Goal: Use online tool/utility: Utilize a website feature to perform a specific function

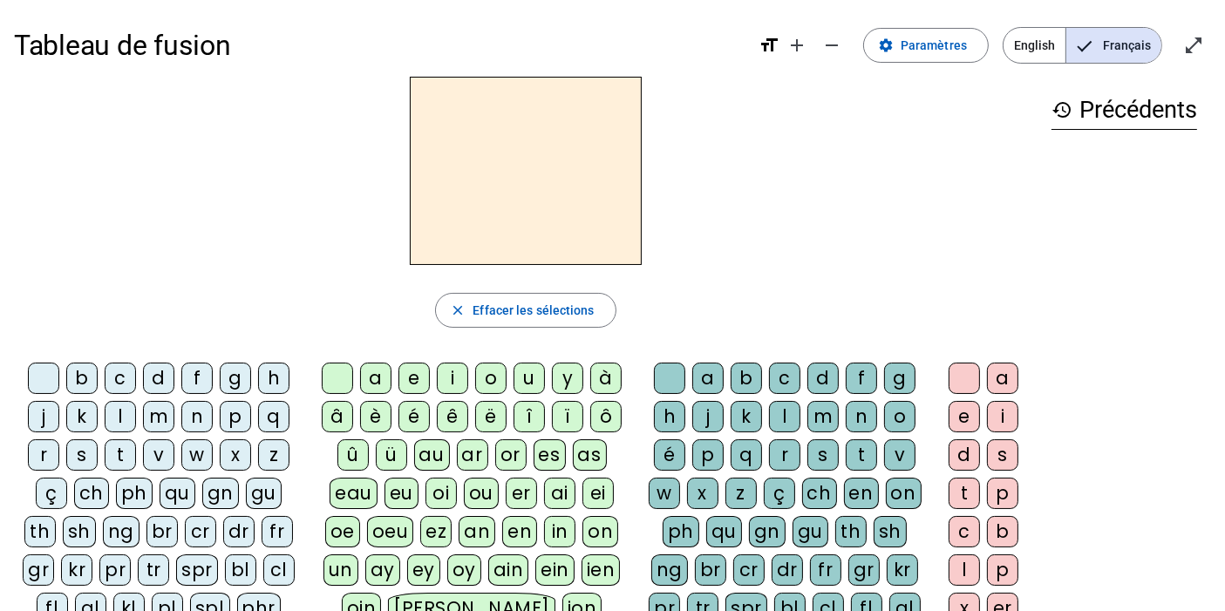
click at [195, 372] on div "f" at bounding box center [196, 378] width 31 height 31
click at [452, 424] on div "ê" at bounding box center [452, 416] width 31 height 31
click at [854, 457] on div "t" at bounding box center [861, 454] width 31 height 31
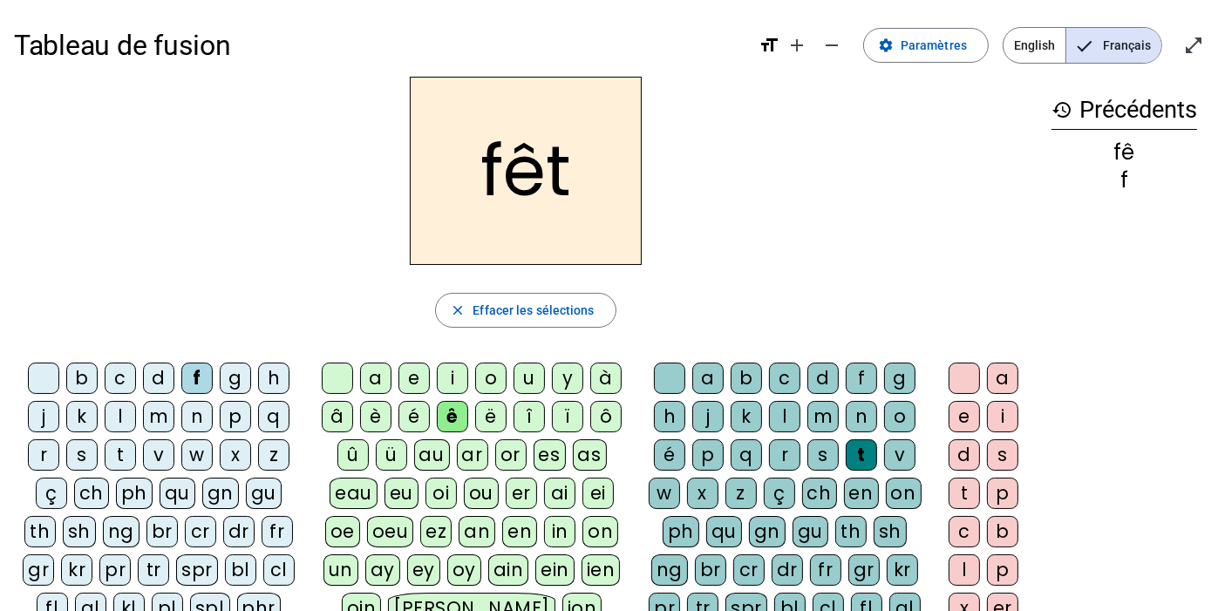
click at [964, 416] on div "e" at bounding box center [964, 416] width 31 height 31
click at [128, 446] on div "t" at bounding box center [120, 454] width 31 height 31
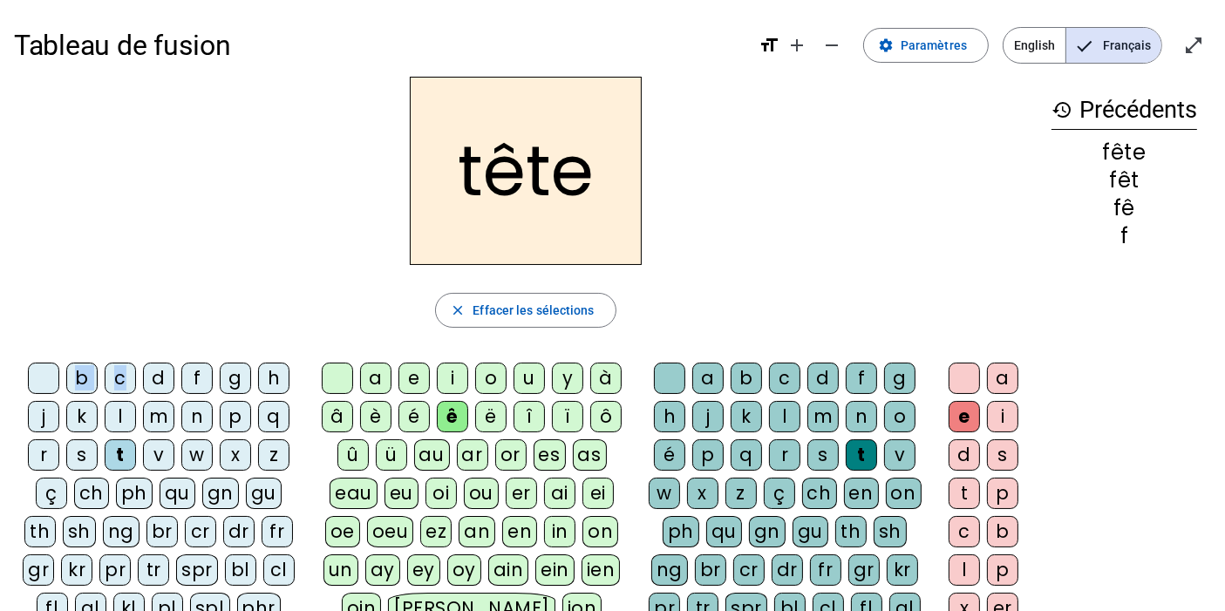
drag, startPoint x: 81, startPoint y: 377, endPoint x: 119, endPoint y: 390, distance: 40.3
click at [119, 390] on div "b c d f g h j k l m n p q r s t v w x z ç ch ph qu gn gu th sh ng br cr dr fr g…" at bounding box center [162, 497] width 282 height 269
click at [78, 381] on div "b" at bounding box center [81, 378] width 31 height 31
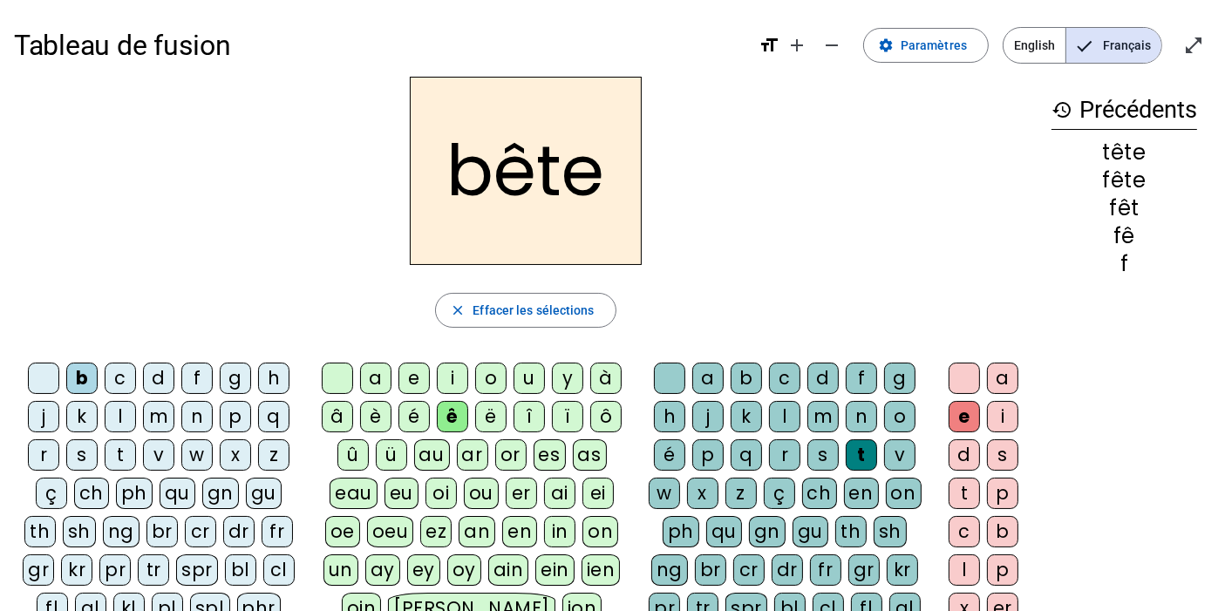
click at [523, 375] on div "u" at bounding box center [528, 378] width 31 height 31
click at [95, 447] on div "s" at bounding box center [81, 454] width 31 height 31
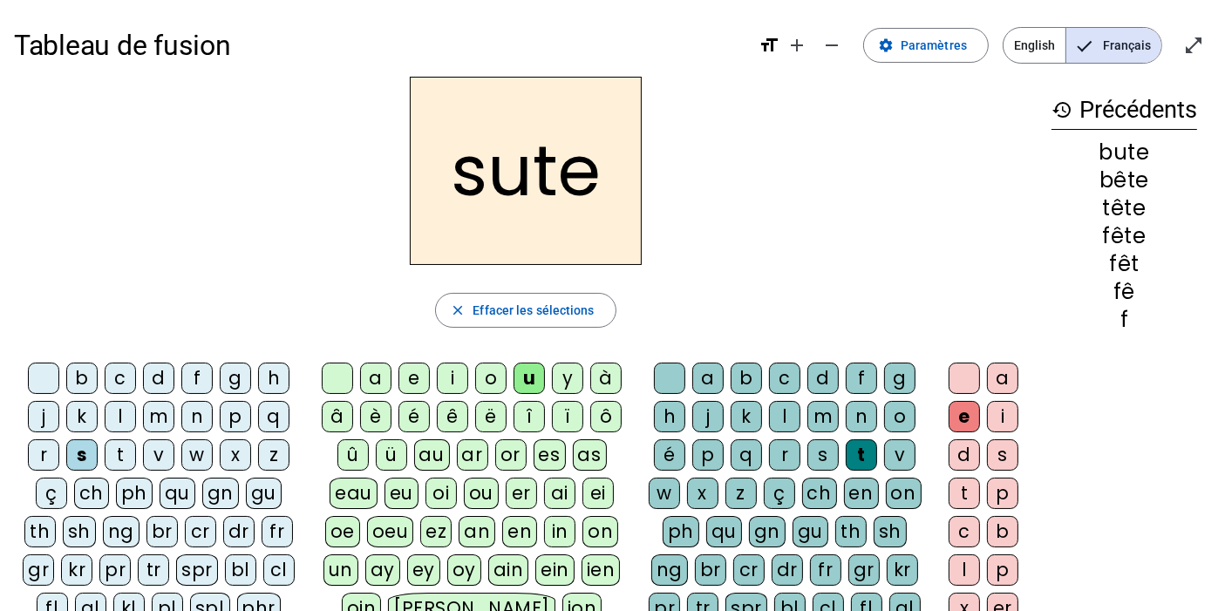
click at [75, 375] on div "b" at bounding box center [81, 378] width 31 height 31
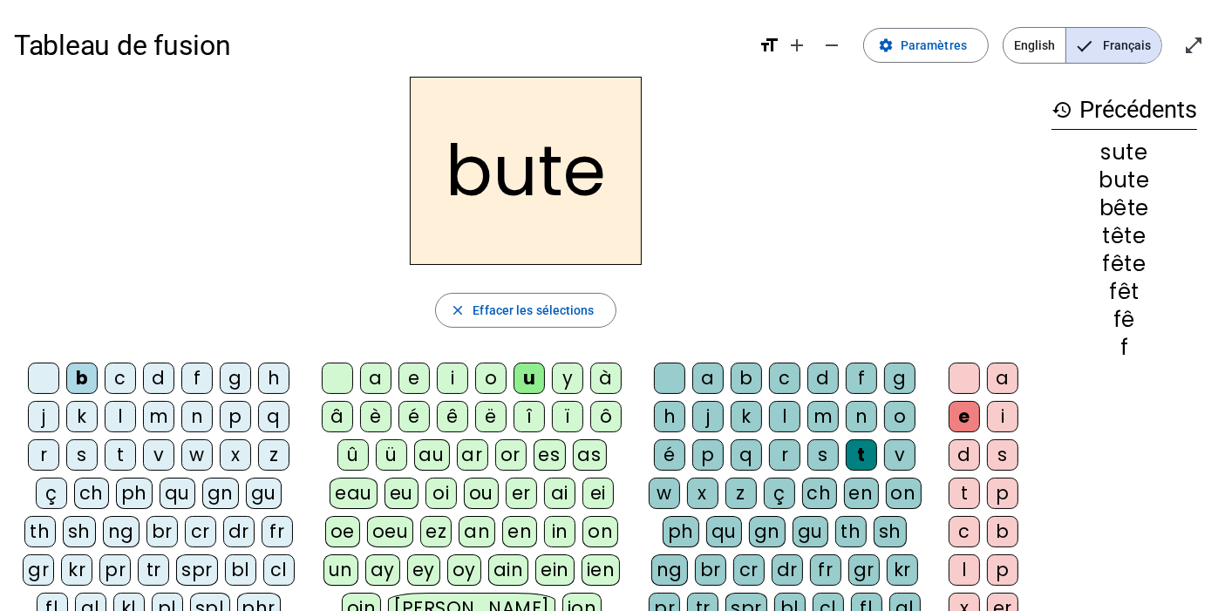
click at [827, 451] on div "s" at bounding box center [822, 454] width 31 height 31
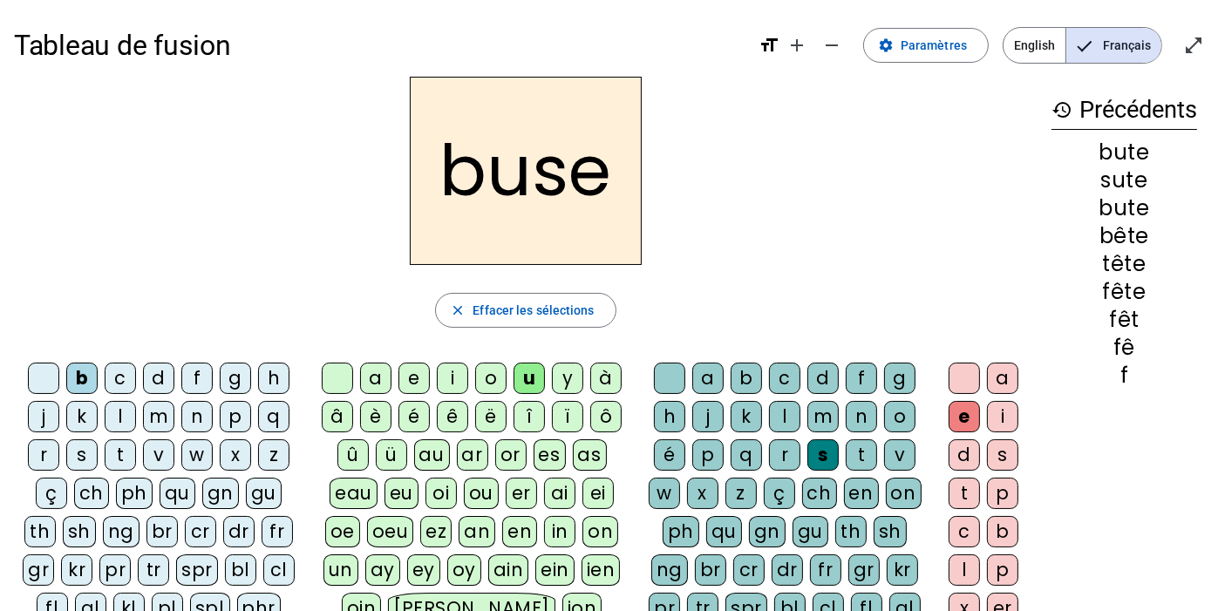
click at [453, 379] on div "i" at bounding box center [452, 378] width 31 height 31
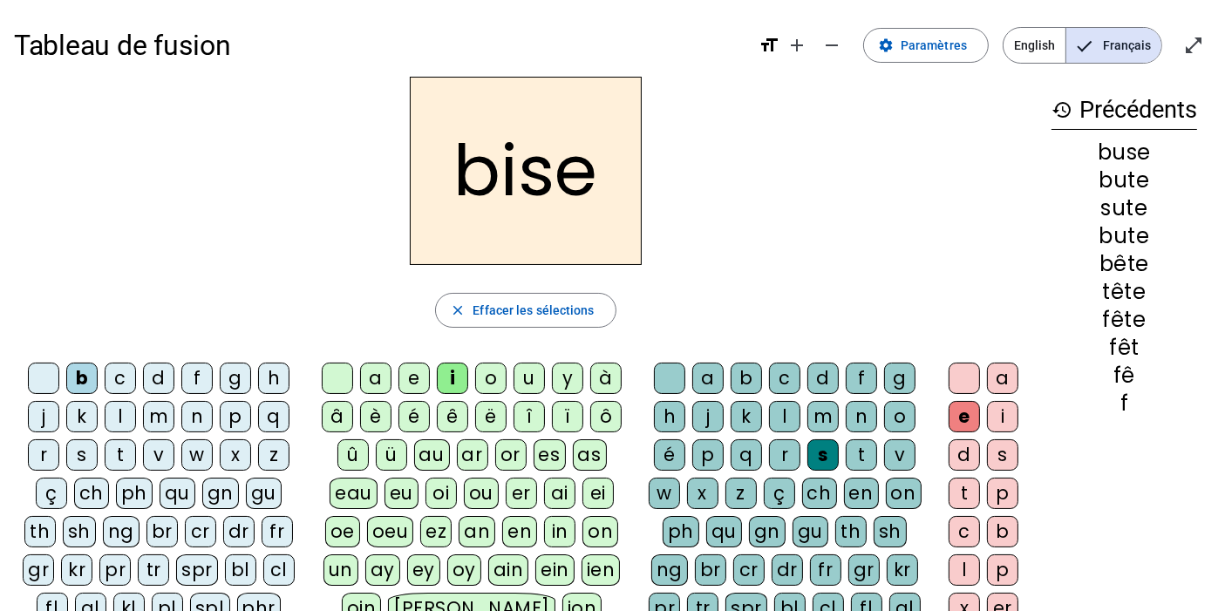
click at [373, 379] on div "a" at bounding box center [375, 378] width 31 height 31
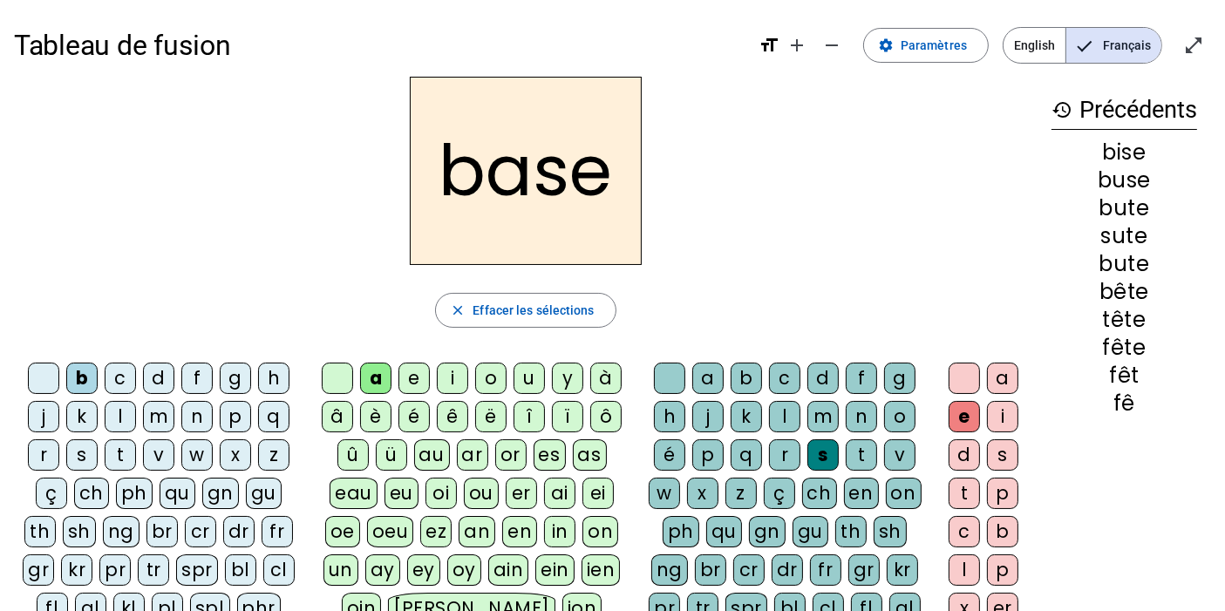
click at [36, 450] on div "r" at bounding box center [43, 454] width 31 height 31
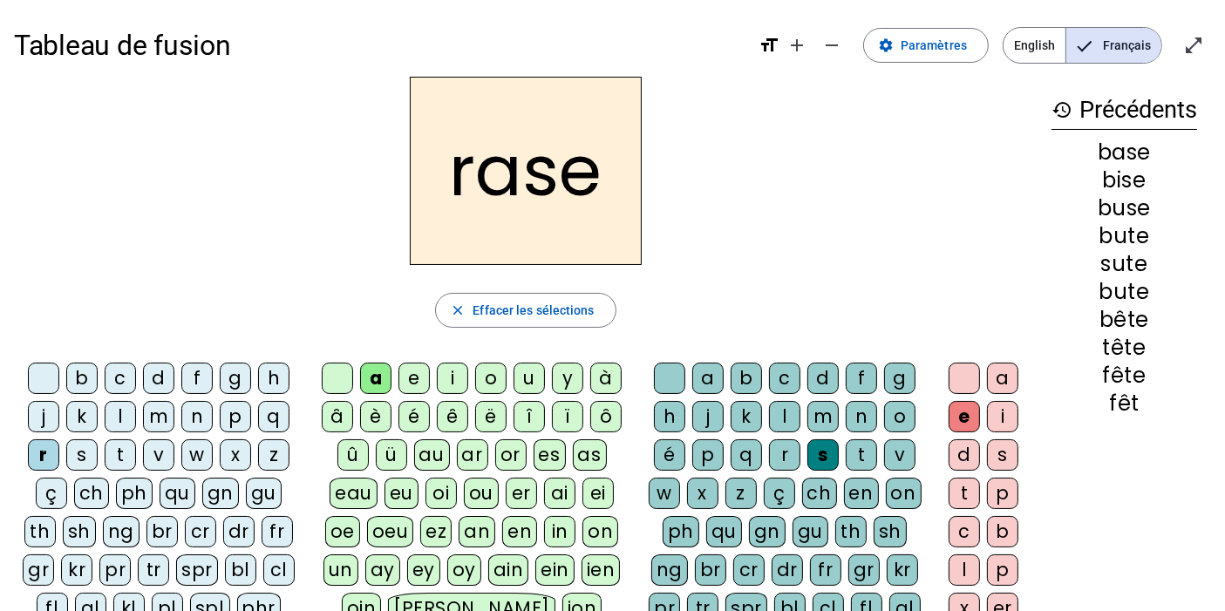
click at [894, 372] on div "g" at bounding box center [899, 378] width 31 height 31
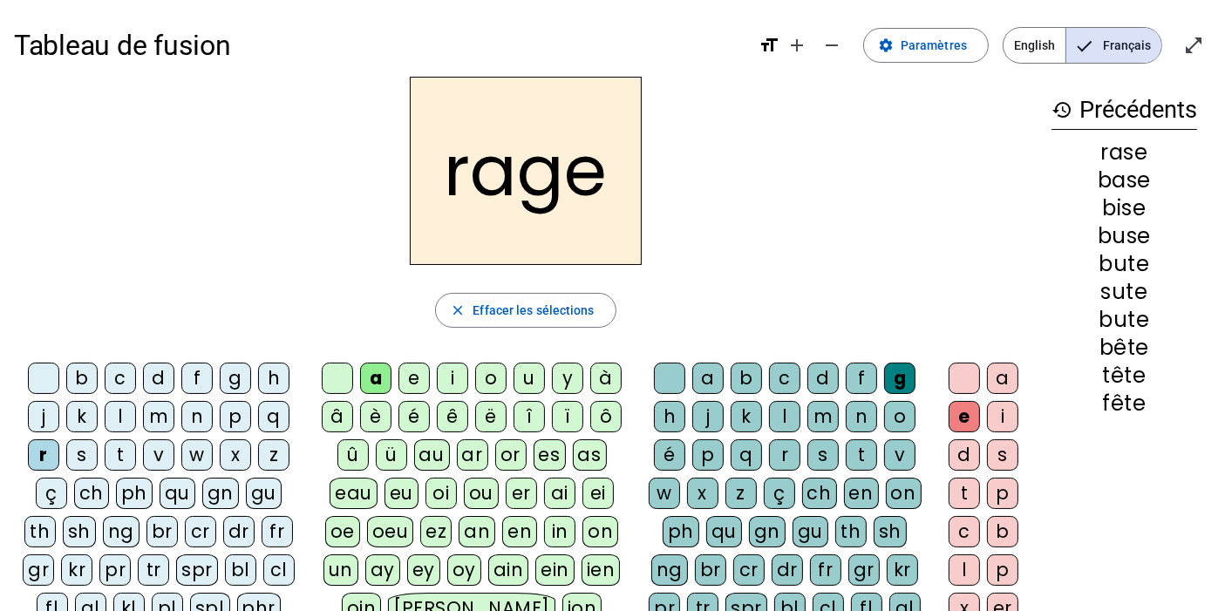
click at [228, 419] on div "p" at bounding box center [235, 416] width 31 height 31
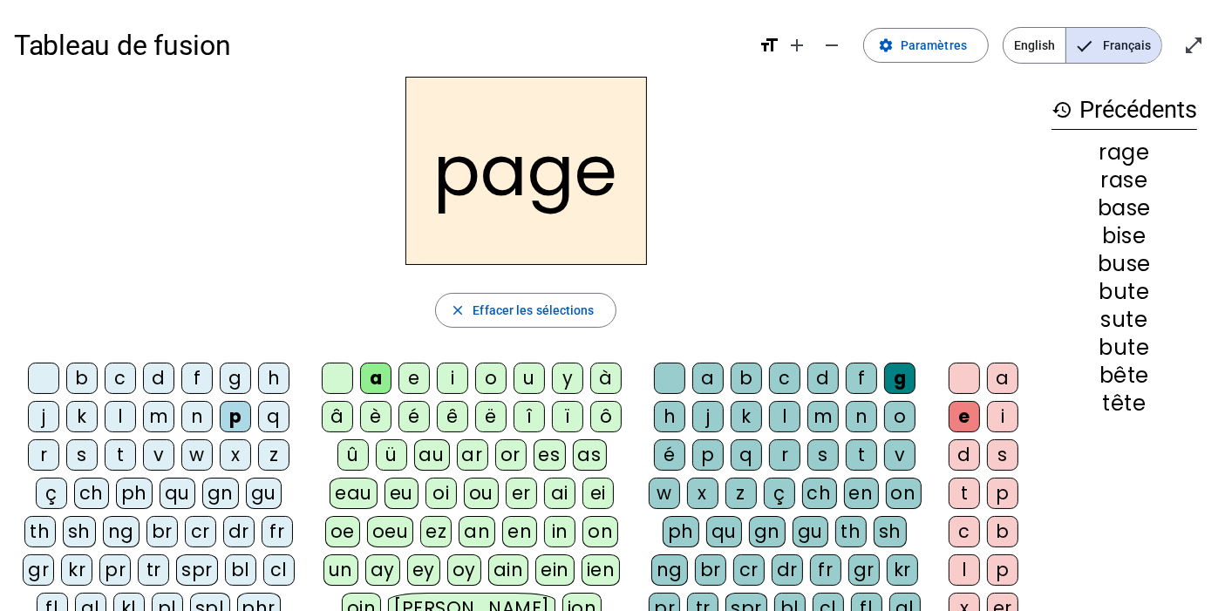
click at [898, 449] on div "v" at bounding box center [899, 454] width 31 height 31
